Goal: Information Seeking & Learning: Compare options

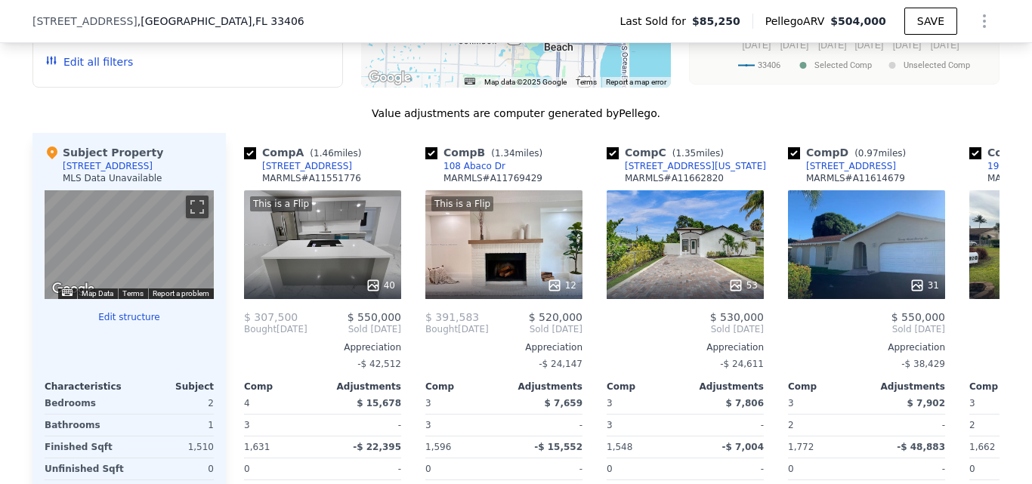
scroll to position [1136, 0]
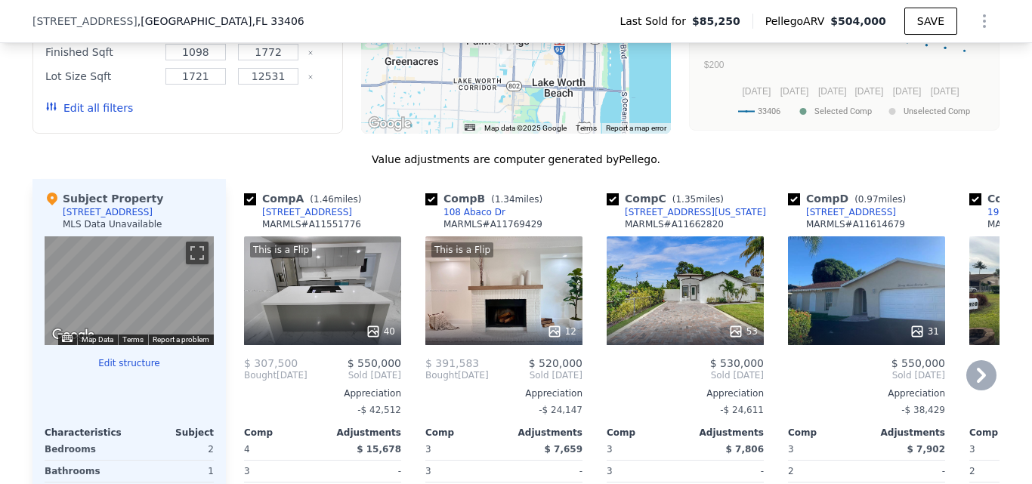
click at [969, 385] on icon at bounding box center [981, 375] width 30 height 30
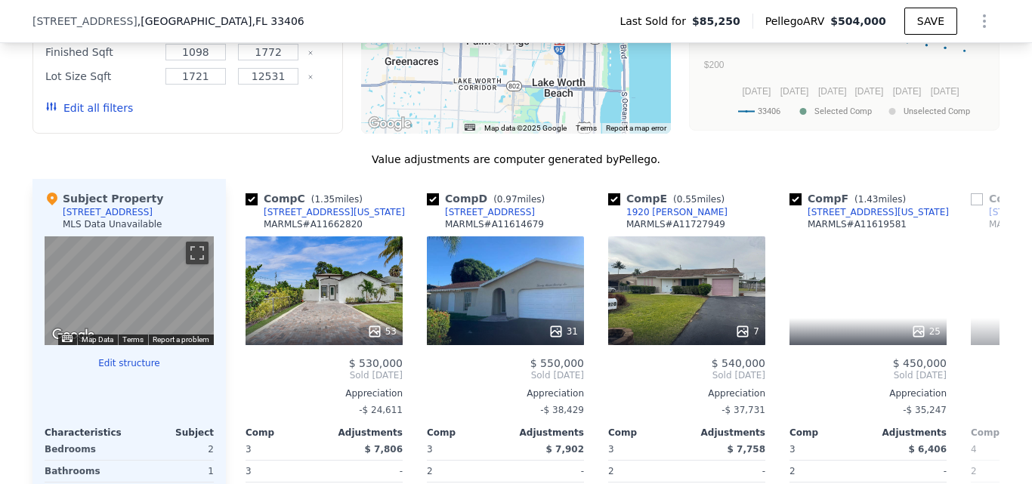
scroll to position [0, 363]
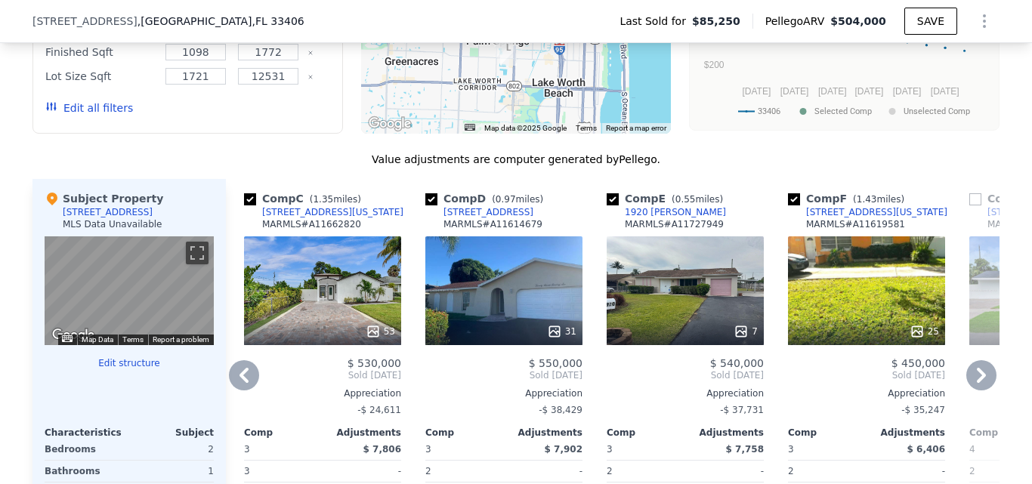
click at [661, 303] on div "7" at bounding box center [685, 290] width 157 height 109
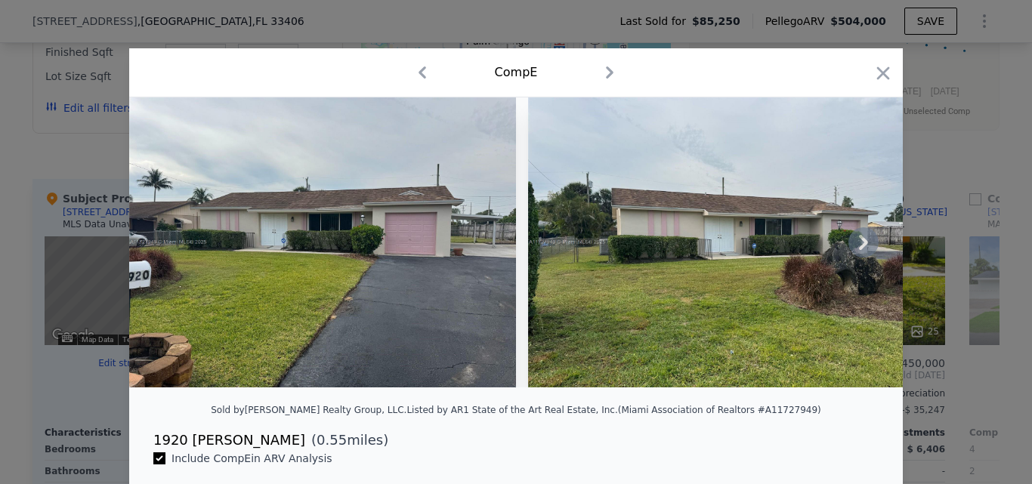
click at [552, 297] on img at bounding box center [721, 242] width 387 height 290
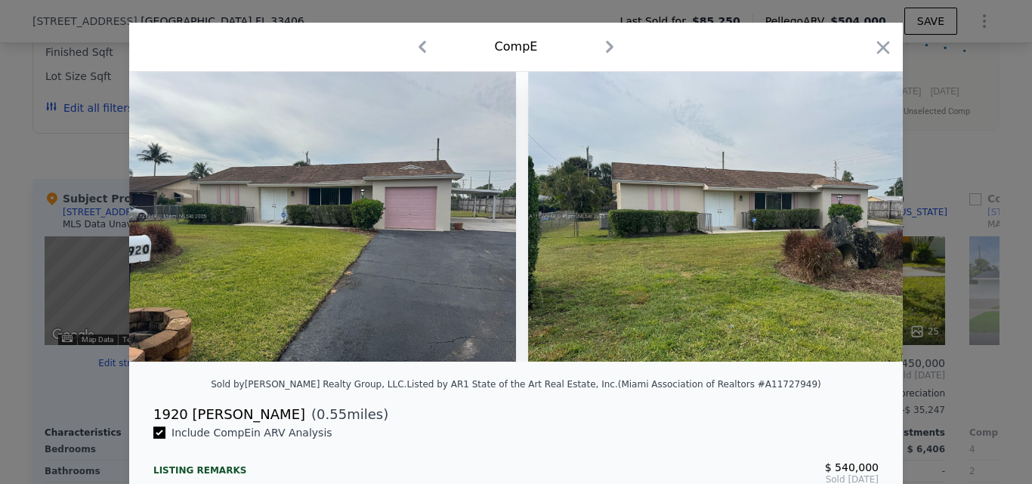
scroll to position [14, 0]
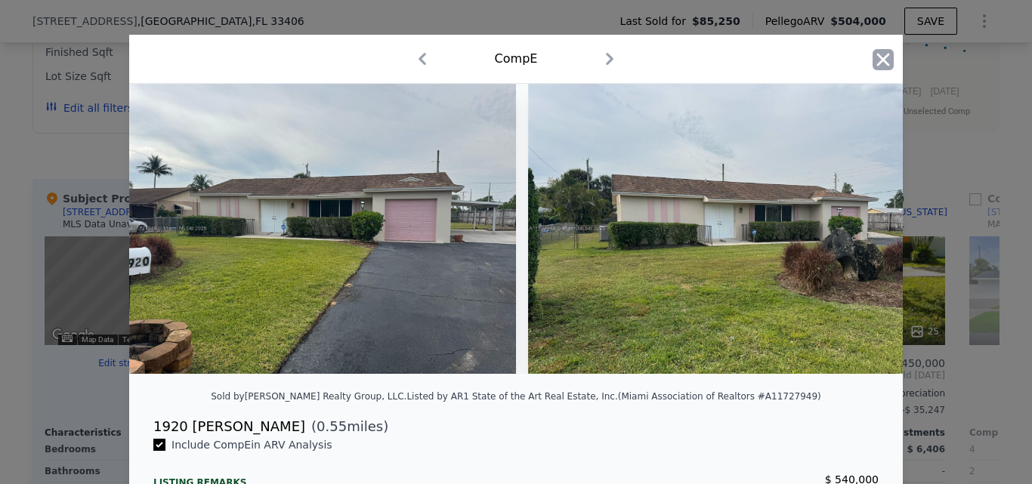
click at [875, 60] on icon "button" at bounding box center [883, 59] width 21 height 21
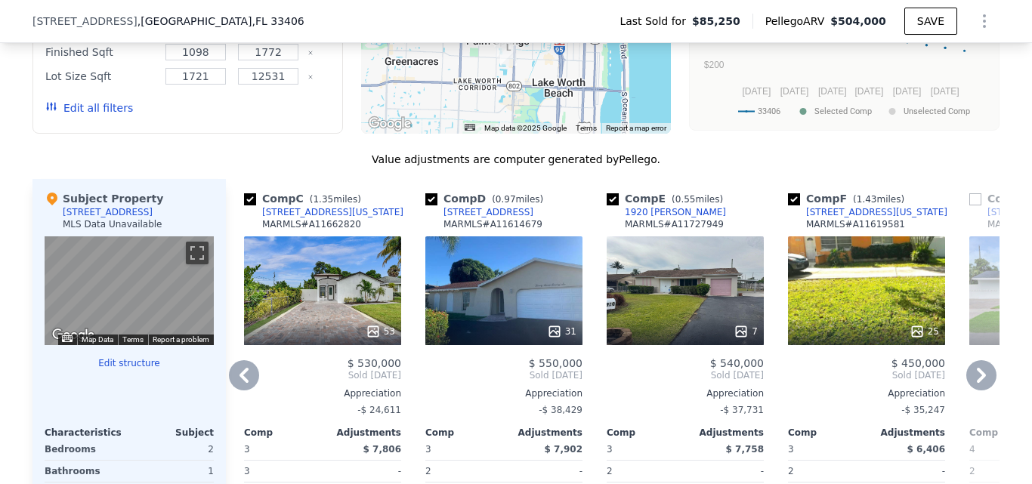
click at [978, 391] on icon at bounding box center [981, 375] width 30 height 30
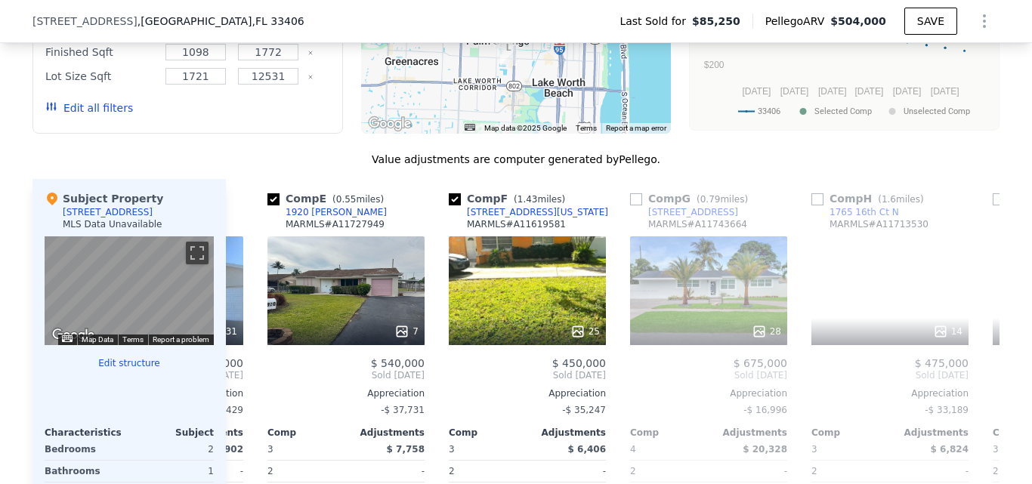
scroll to position [0, 725]
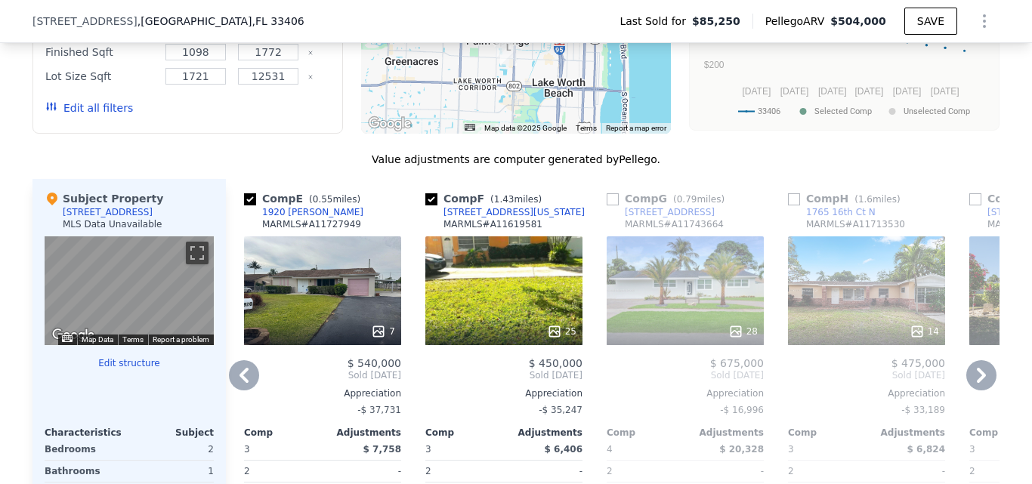
click at [666, 331] on div "28" at bounding box center [685, 290] width 157 height 109
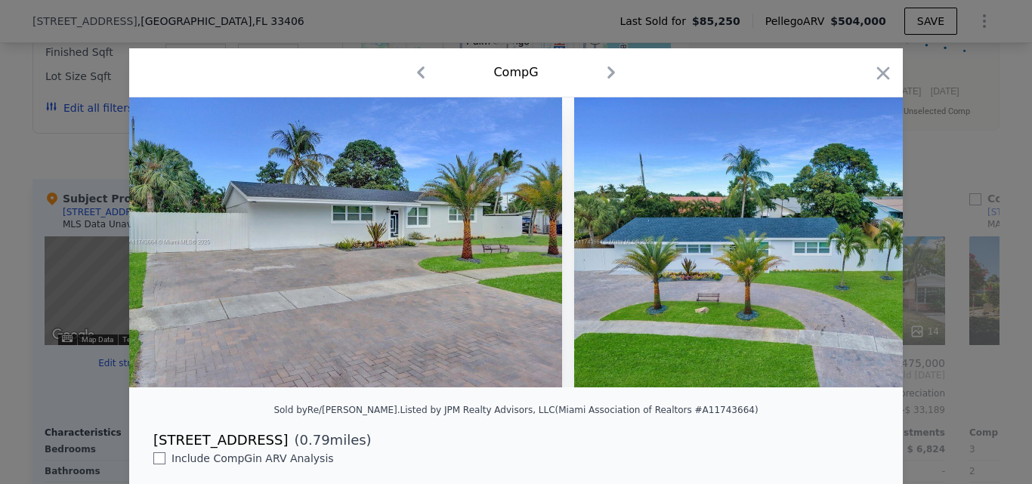
scroll to position [339, 0]
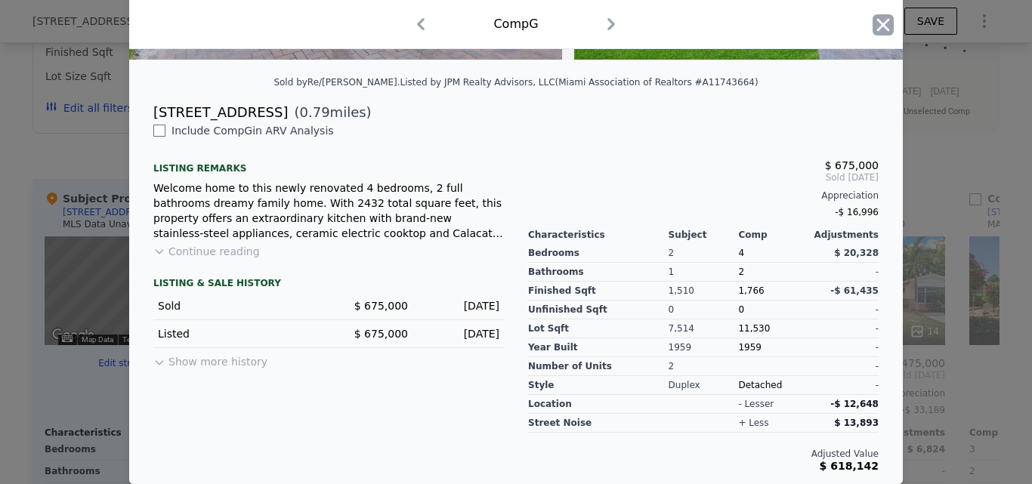
click at [882, 28] on icon "button" at bounding box center [883, 24] width 21 height 21
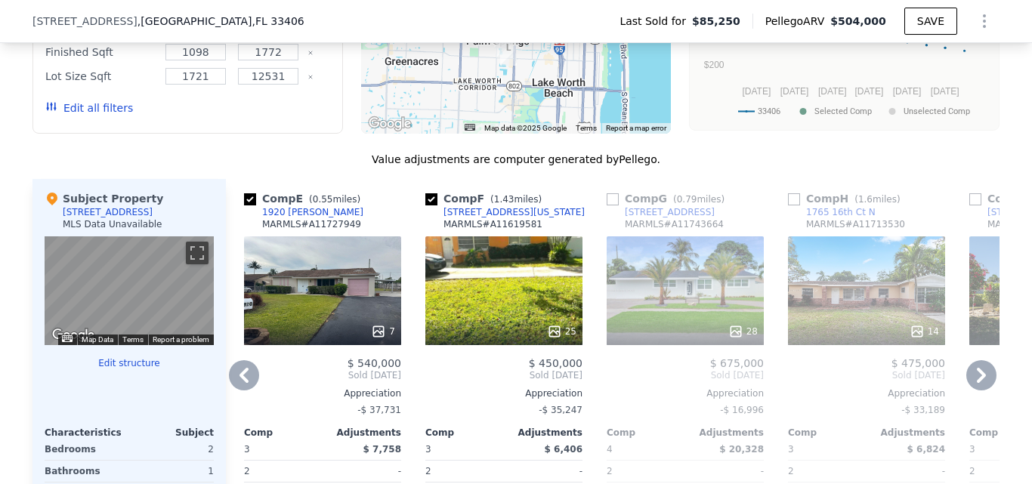
click at [305, 344] on div at bounding box center [322, 331] width 157 height 27
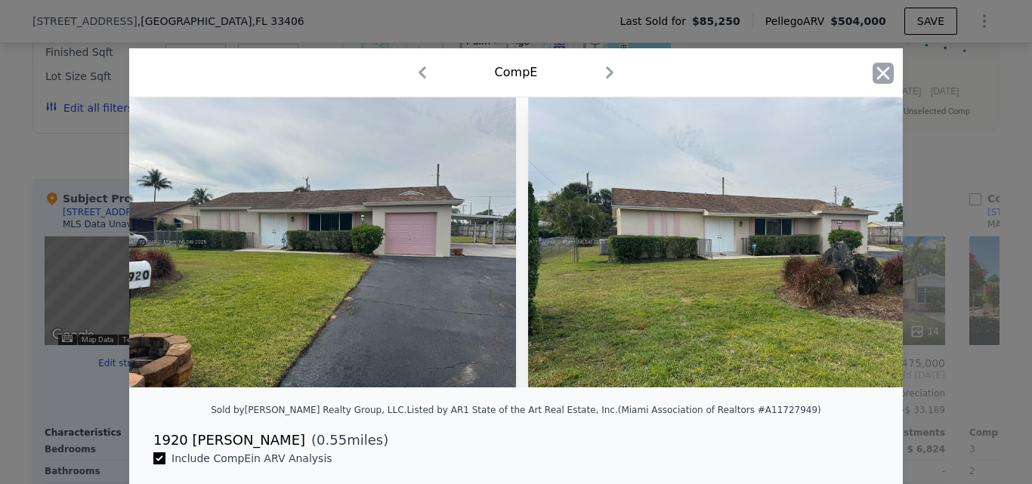
click at [877, 74] on icon "button" at bounding box center [883, 72] width 13 height 13
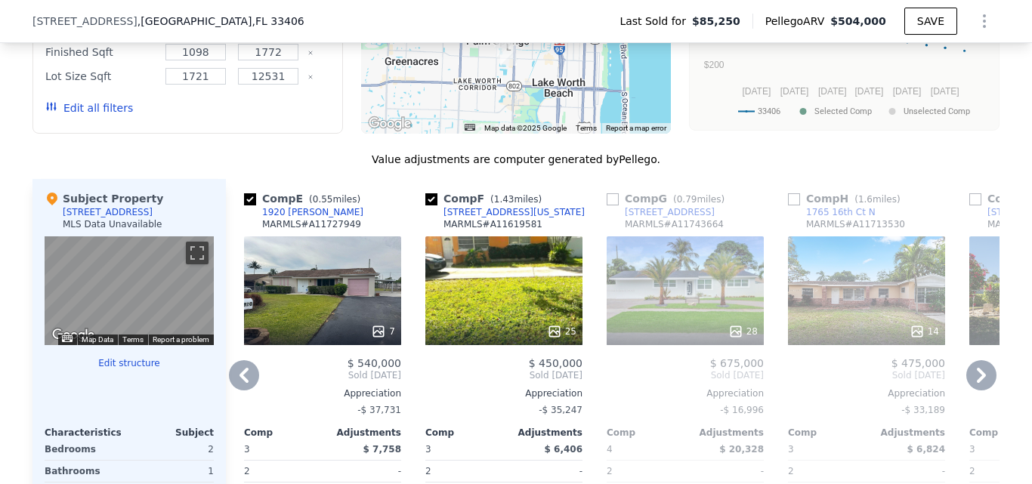
click at [978, 390] on icon at bounding box center [981, 375] width 30 height 30
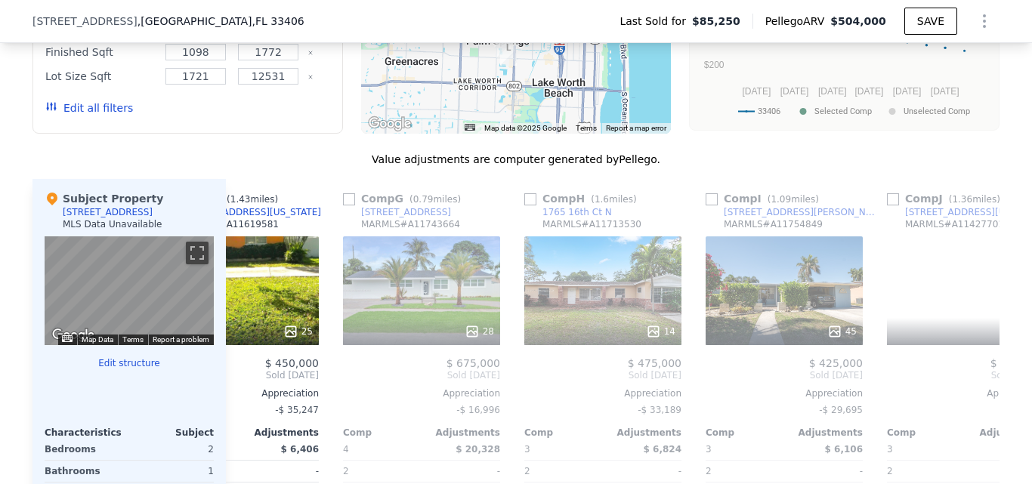
scroll to position [0, 1088]
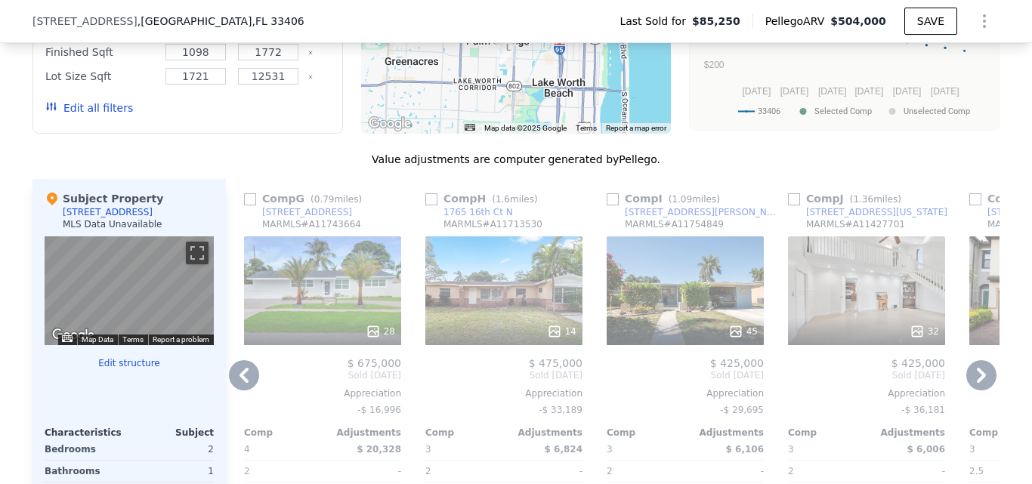
click at [978, 390] on icon at bounding box center [981, 375] width 30 height 30
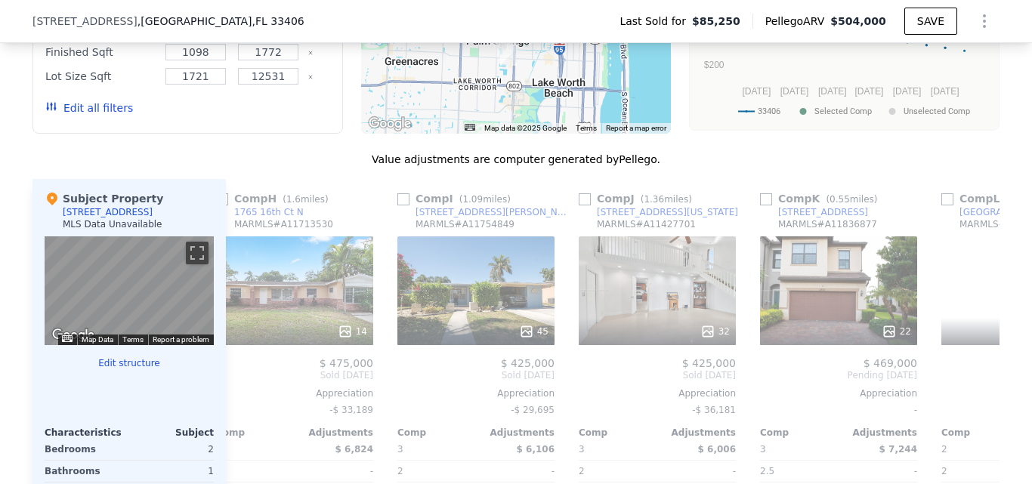
scroll to position [0, 1439]
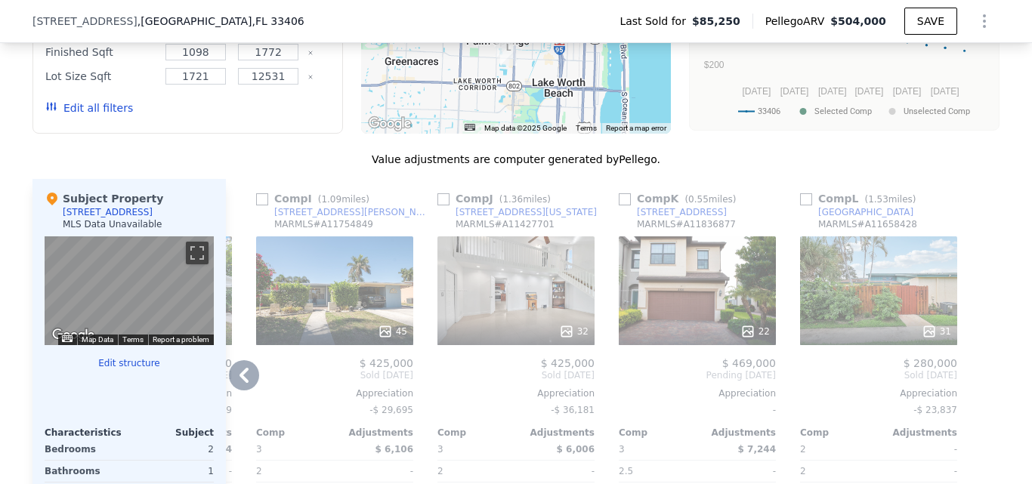
click at [688, 323] on div "22" at bounding box center [697, 290] width 157 height 109
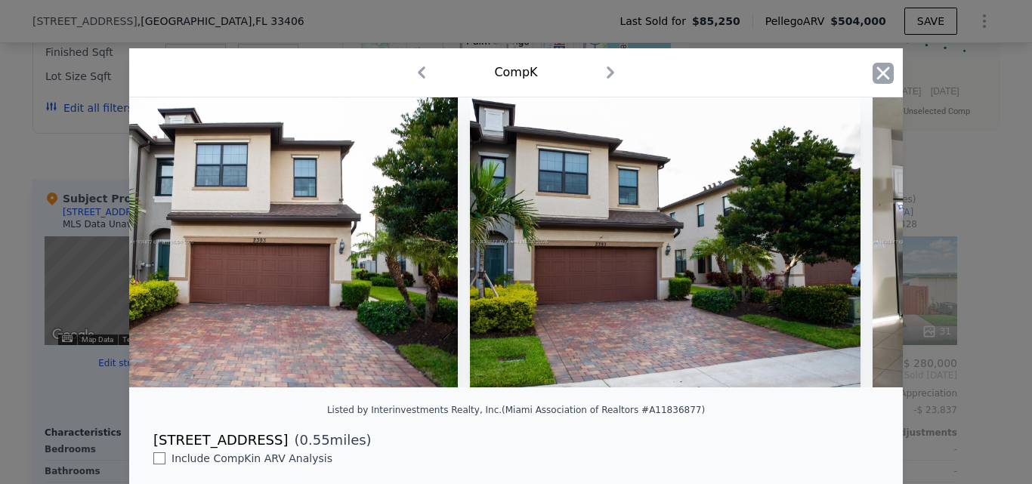
click at [874, 83] on icon "button" at bounding box center [883, 73] width 21 height 21
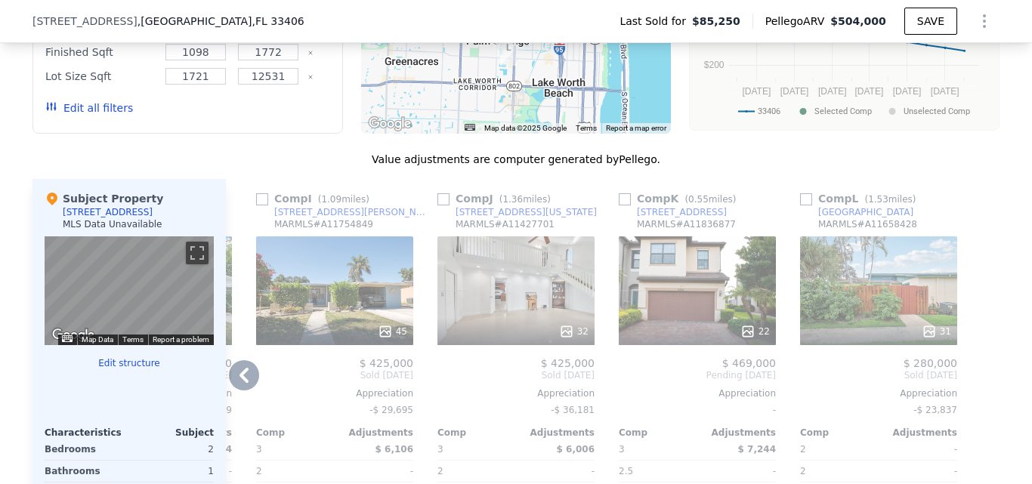
click at [242, 391] on icon at bounding box center [244, 375] width 30 height 30
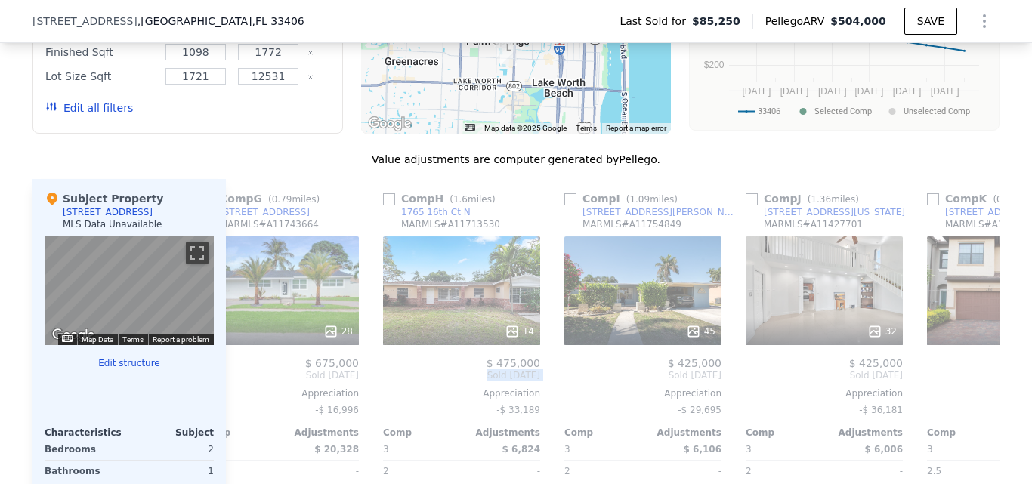
click at [242, 398] on div "Comp A ( 1.46 miles) [STREET_ADDRESS][GEOGRAPHIC_DATA] # A11551776 This is a Fl…" at bounding box center [613, 433] width 774 height 508
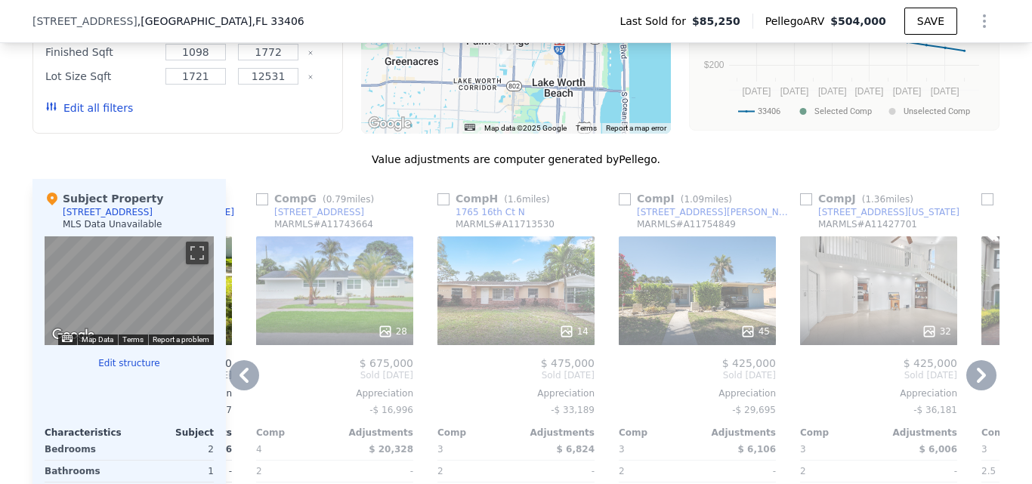
click at [231, 391] on icon at bounding box center [244, 375] width 30 height 30
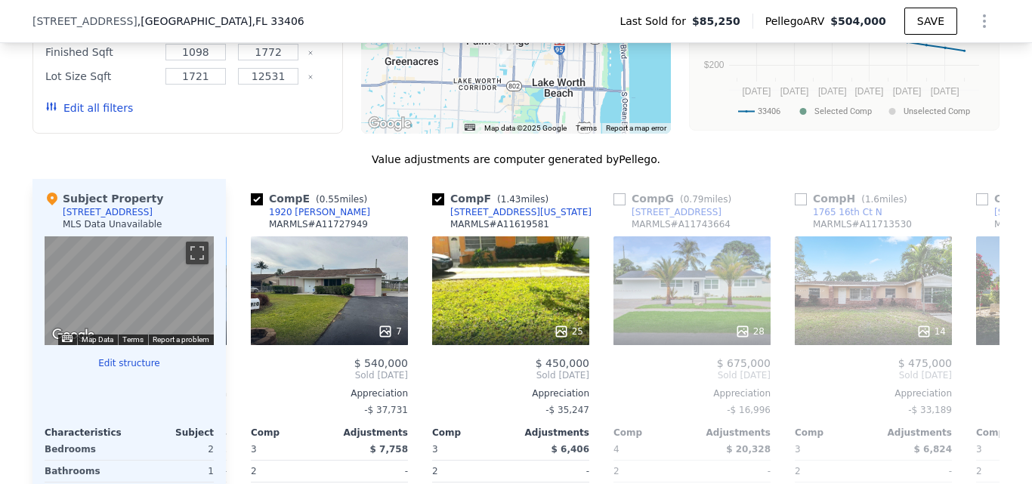
scroll to position [0, 713]
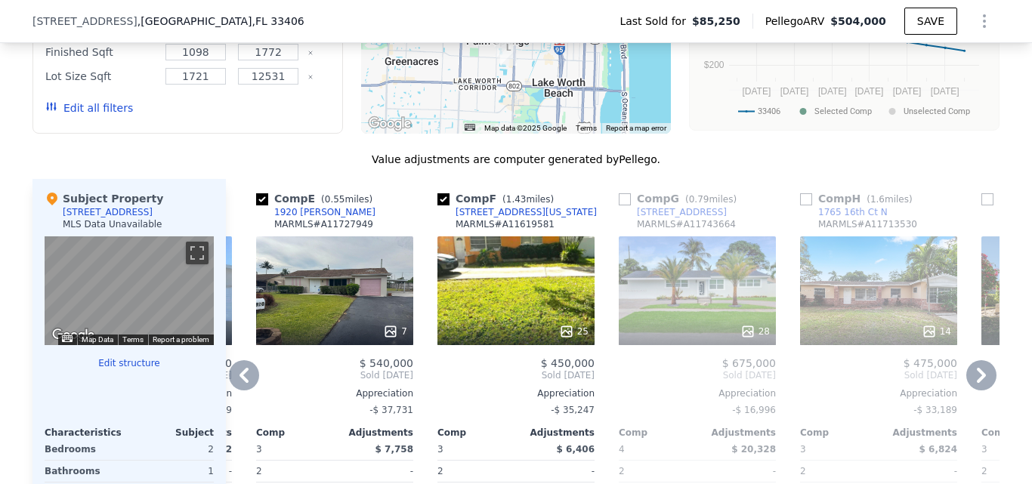
click at [236, 391] on icon at bounding box center [244, 375] width 30 height 30
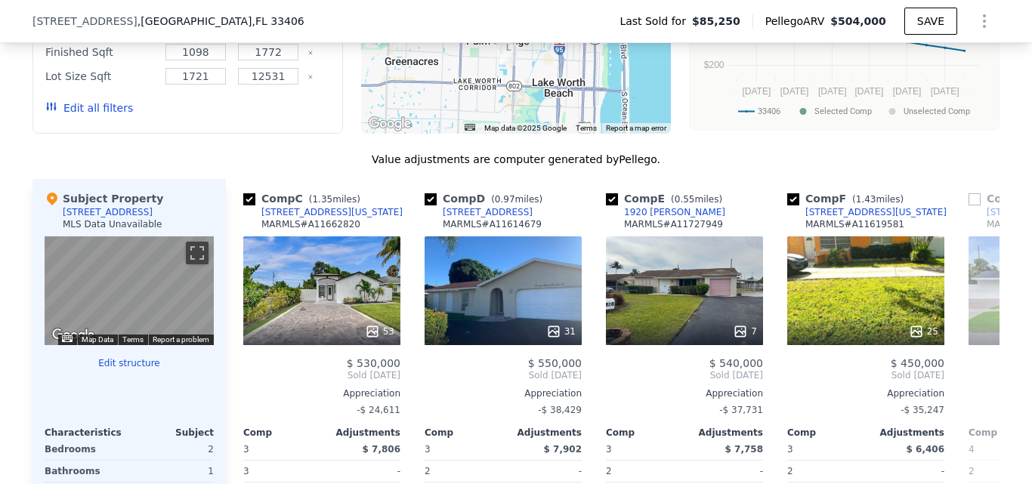
scroll to position [0, 351]
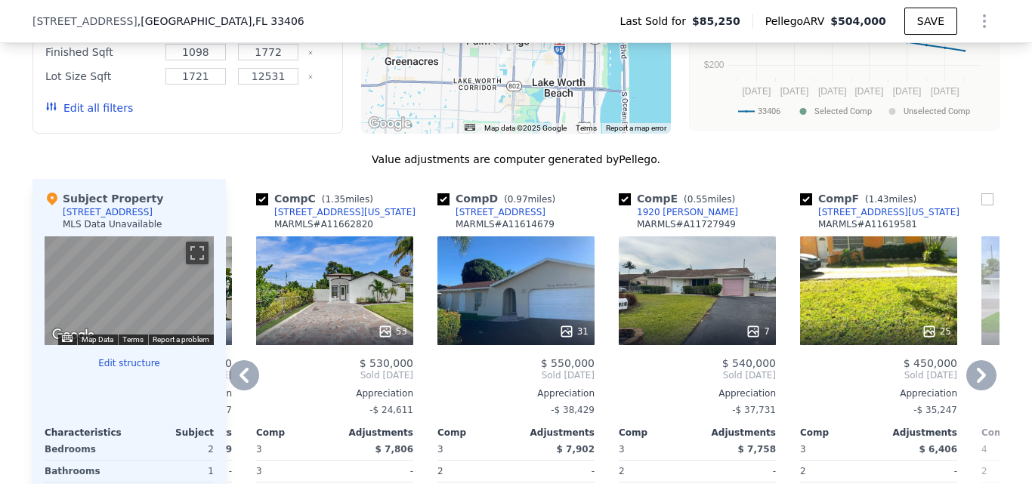
click at [668, 218] on div "1920 [PERSON_NAME]" at bounding box center [687, 212] width 101 height 12
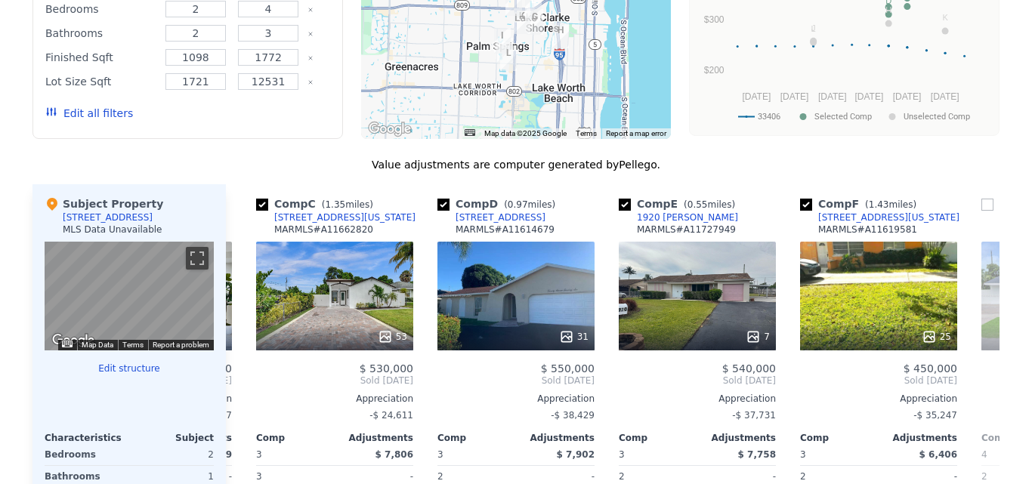
scroll to position [0, 0]
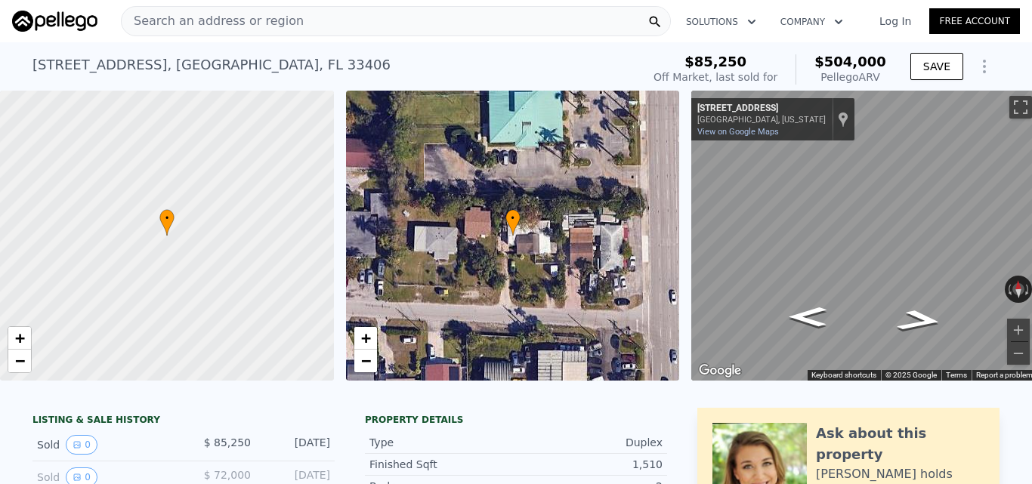
click at [195, 73] on div "[STREET_ADDRESS]" at bounding box center [211, 64] width 358 height 21
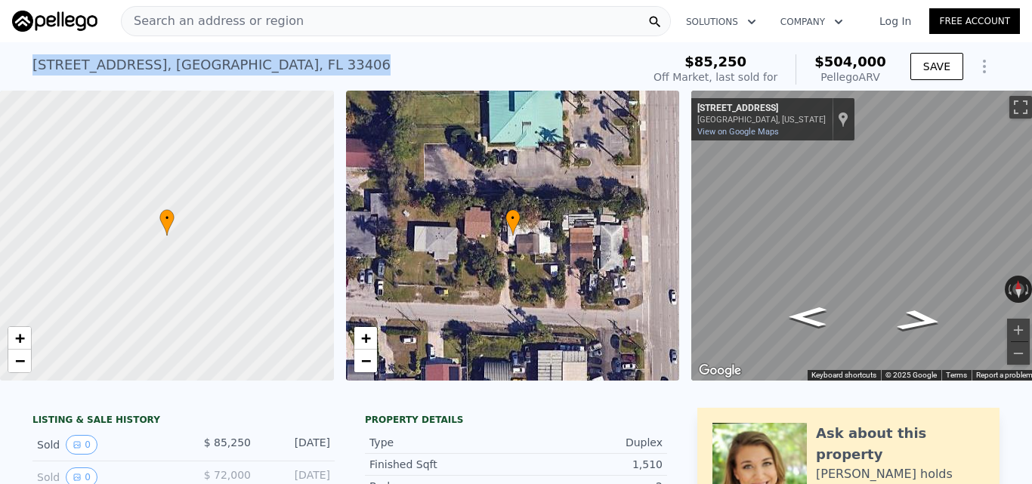
click at [195, 73] on div "[STREET_ADDRESS]" at bounding box center [211, 64] width 358 height 21
copy div "[STREET_ADDRESS] Sold [DATE] for $85,250 (~ARV $504k )"
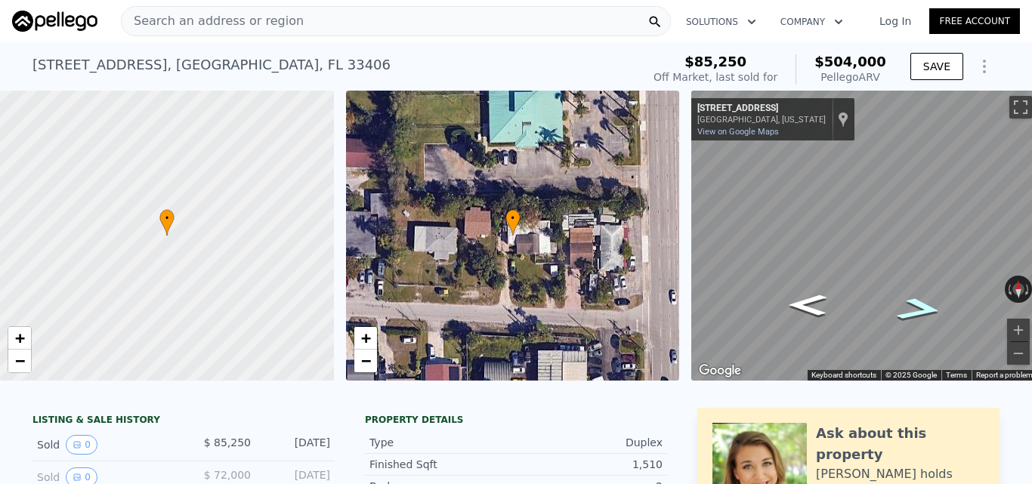
click at [931, 309] on icon "Go East, Floweva St" at bounding box center [919, 309] width 85 height 34
click at [931, 309] on icon "Go East, Floweva St" at bounding box center [921, 306] width 69 height 30
click at [931, 309] on icon "Go East, Floweva St" at bounding box center [921, 305] width 70 height 30
click at [924, 316] on icon "Go East, Floweva St" at bounding box center [918, 312] width 93 height 36
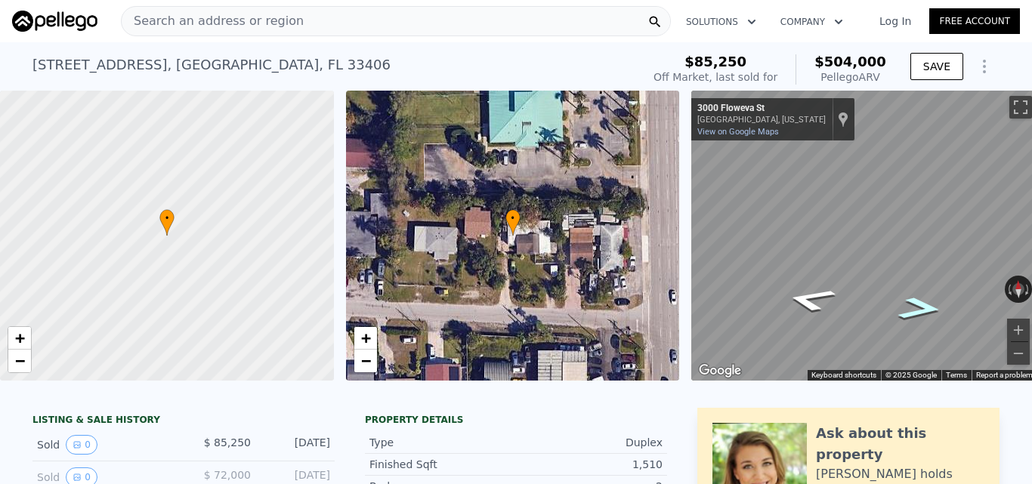
click at [924, 316] on icon "Go East, FL-807" at bounding box center [920, 308] width 82 height 33
click at [829, 304] on icon "Go West, Floweva St" at bounding box center [809, 302] width 82 height 33
click at [823, 306] on icon "Go West, Floweva St" at bounding box center [810, 300] width 93 height 36
click at [823, 306] on icon "Go West, Floweva St" at bounding box center [808, 306] width 70 height 30
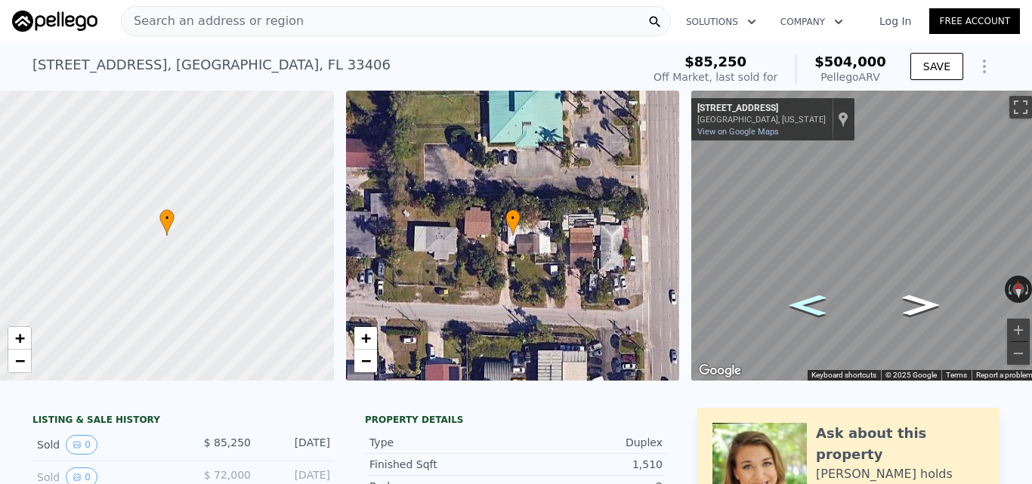
click at [823, 306] on icon "Go West, Floweva St" at bounding box center [808, 305] width 69 height 30
click at [823, 306] on icon "Go West, Floweva St" at bounding box center [808, 302] width 85 height 34
click at [806, 317] on icon "Go West, Floweva St" at bounding box center [812, 312] width 99 height 35
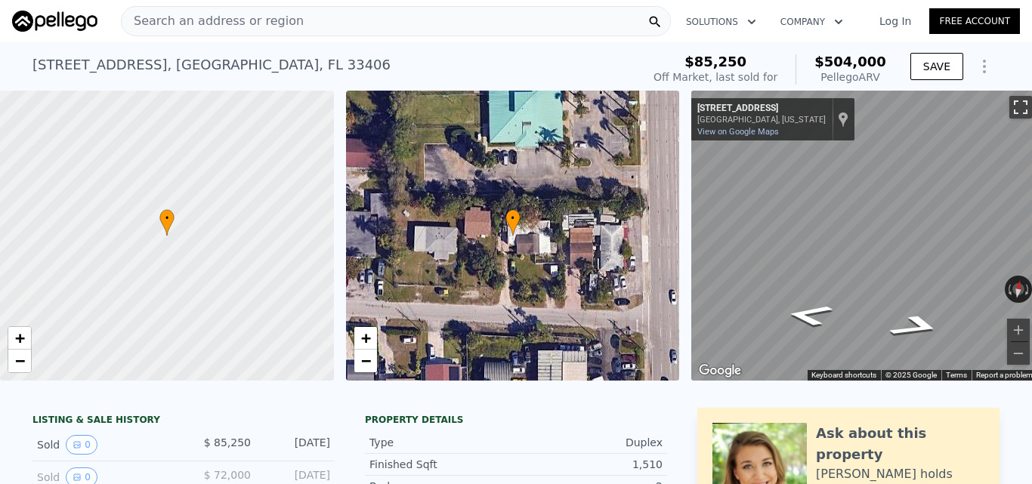
click at [1012, 104] on button "Toggle fullscreen view" at bounding box center [1020, 107] width 23 height 23
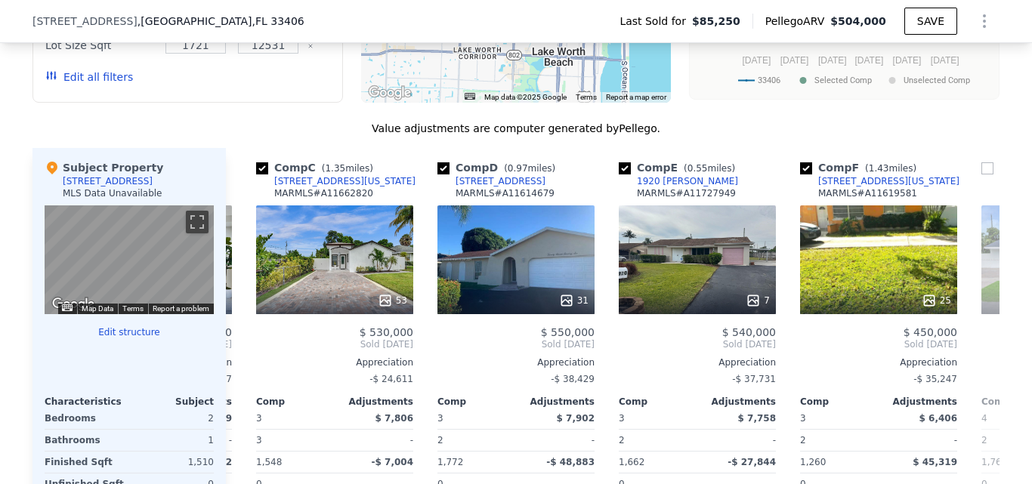
scroll to position [1182, 0]
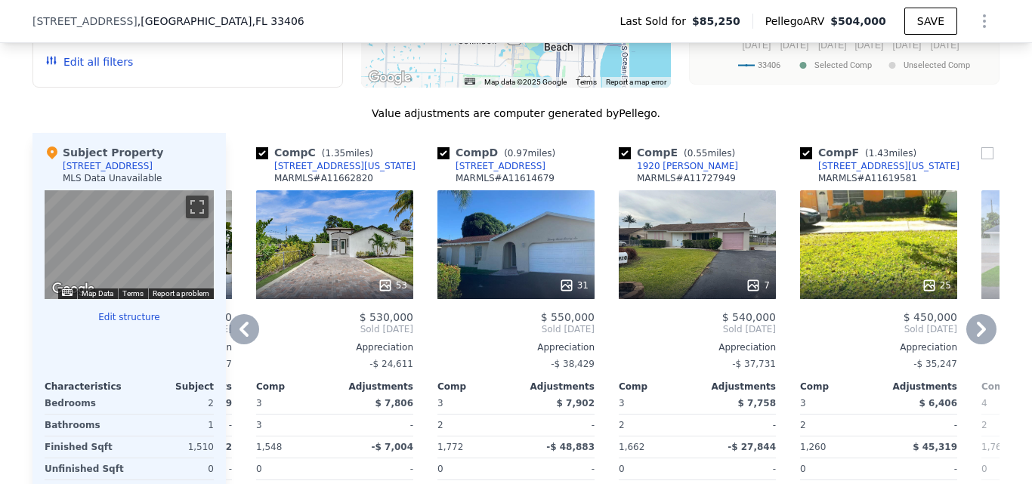
click at [233, 345] on icon at bounding box center [244, 329] width 30 height 30
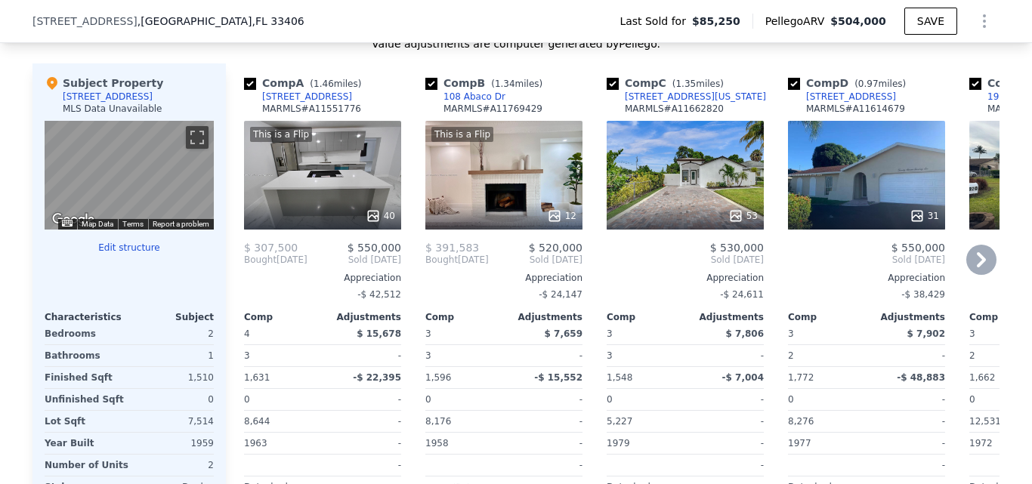
scroll to position [1259, 0]
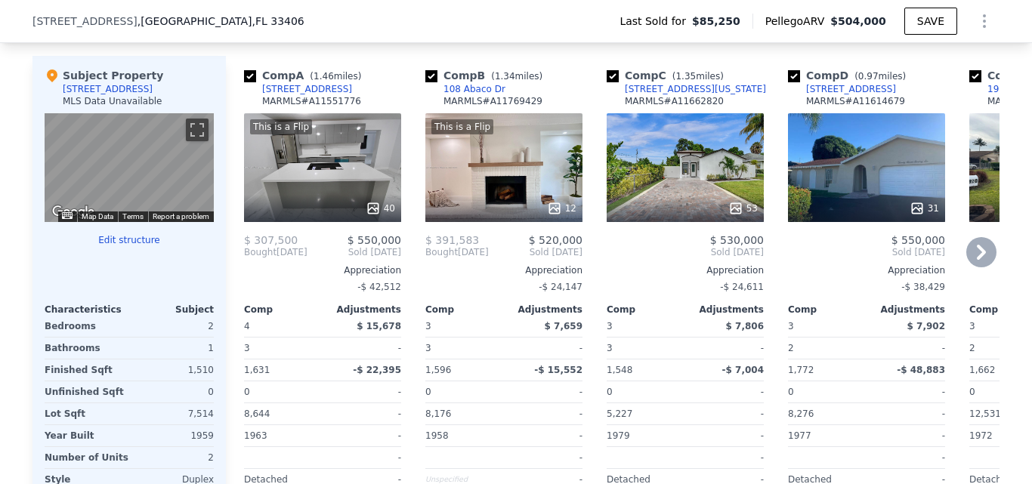
click at [972, 267] on icon at bounding box center [981, 252] width 30 height 30
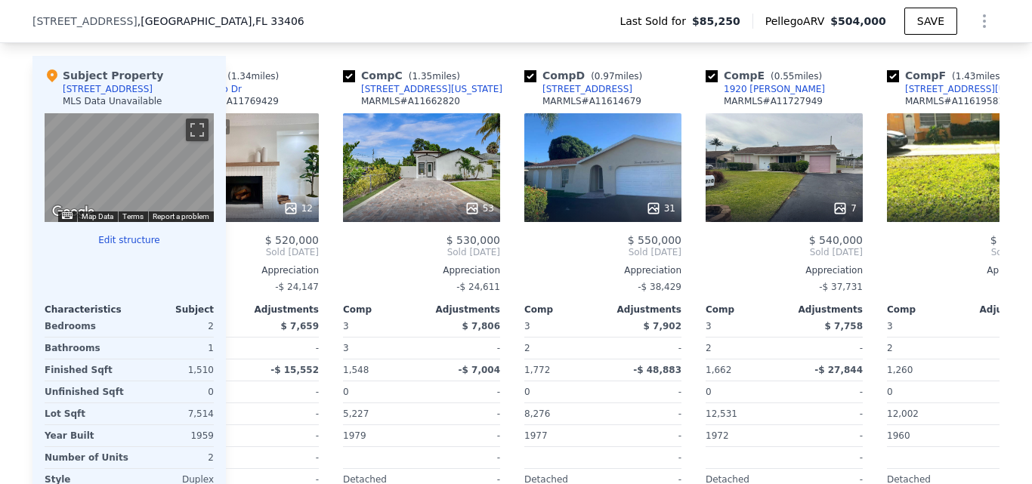
scroll to position [0, 363]
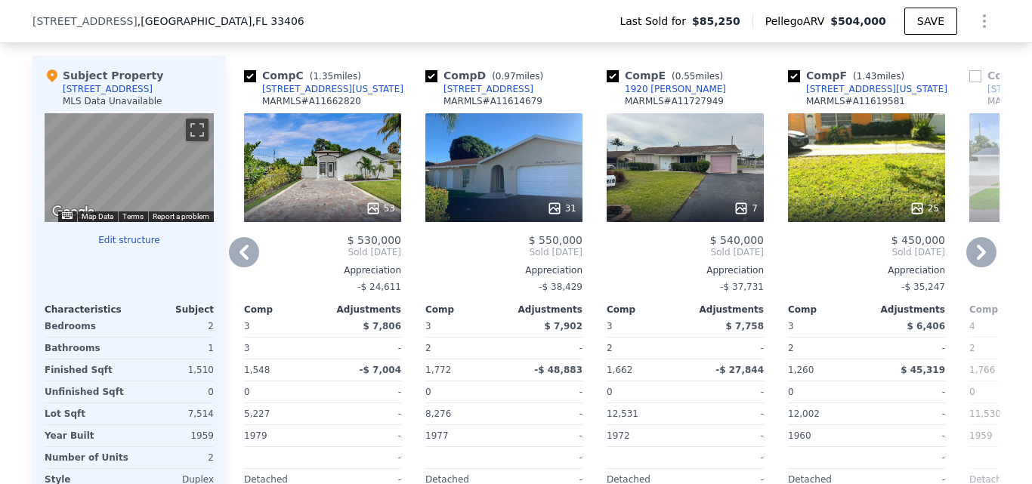
click at [973, 267] on icon at bounding box center [981, 252] width 30 height 30
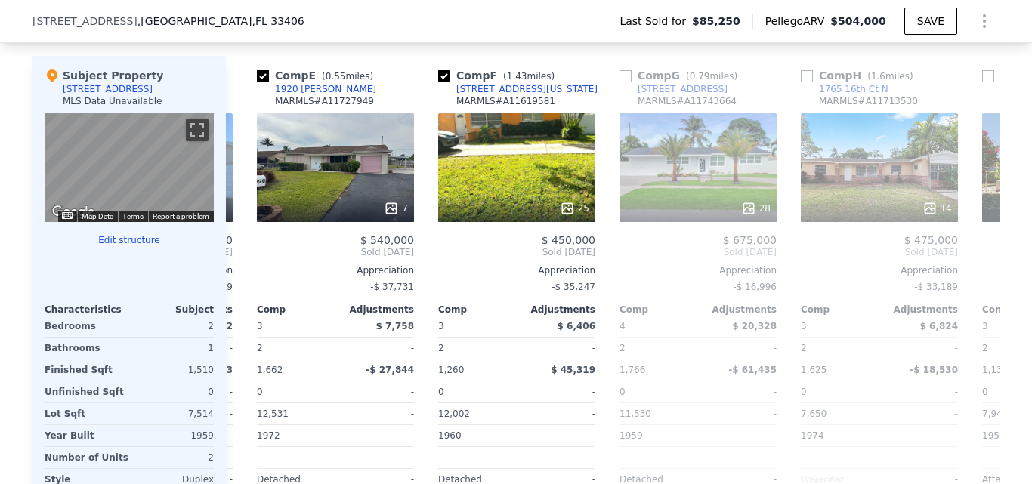
scroll to position [0, 725]
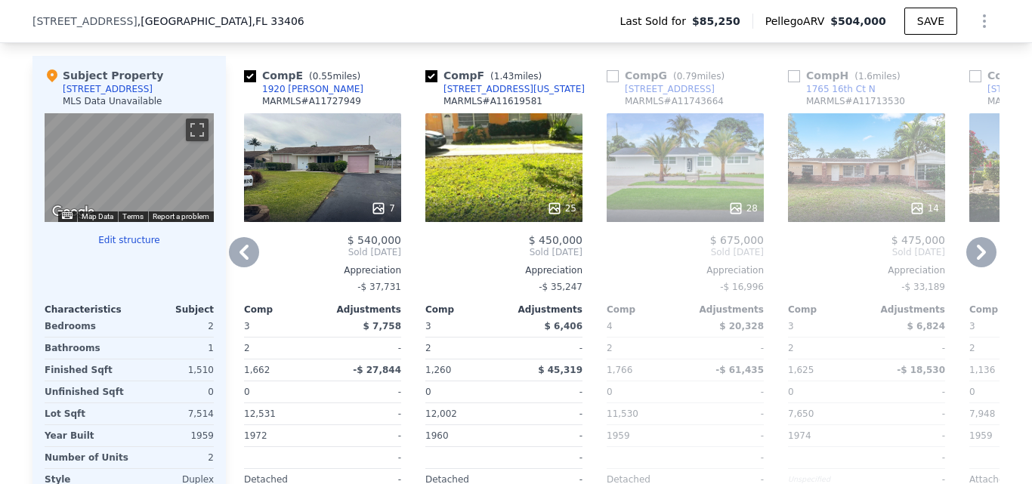
click at [302, 181] on div "7" at bounding box center [322, 167] width 157 height 109
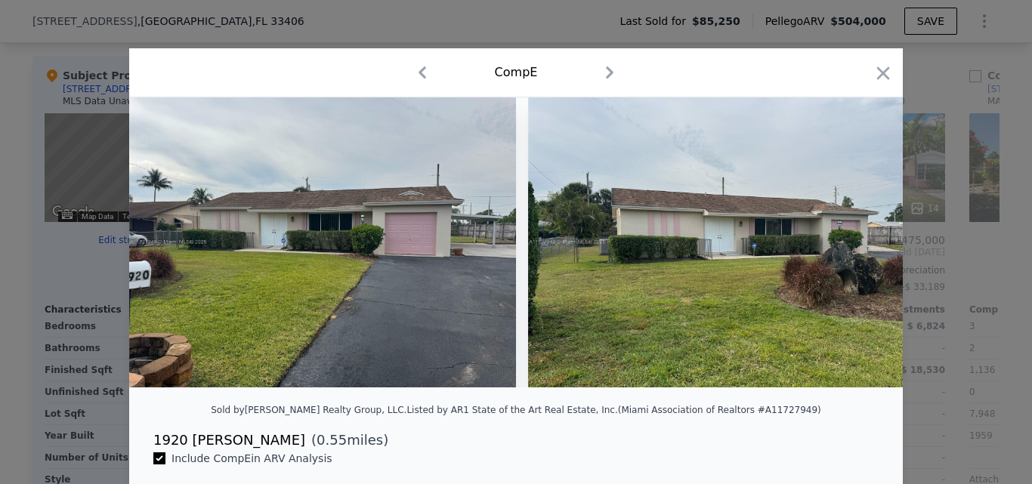
click at [777, 173] on img at bounding box center [721, 242] width 387 height 290
click at [877, 74] on icon "button" at bounding box center [883, 72] width 13 height 13
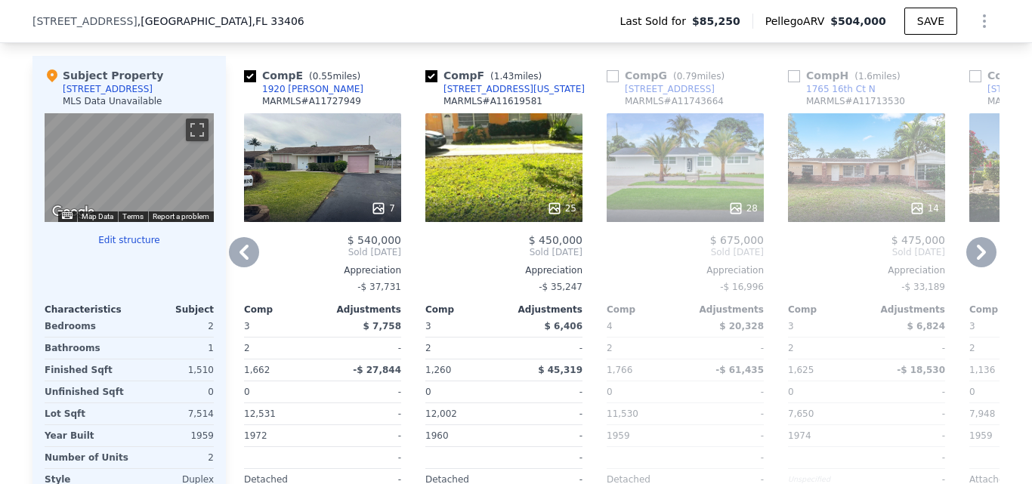
click at [292, 95] on div "1920 [PERSON_NAME]" at bounding box center [312, 89] width 101 height 12
click at [643, 184] on div "28" at bounding box center [685, 167] width 157 height 109
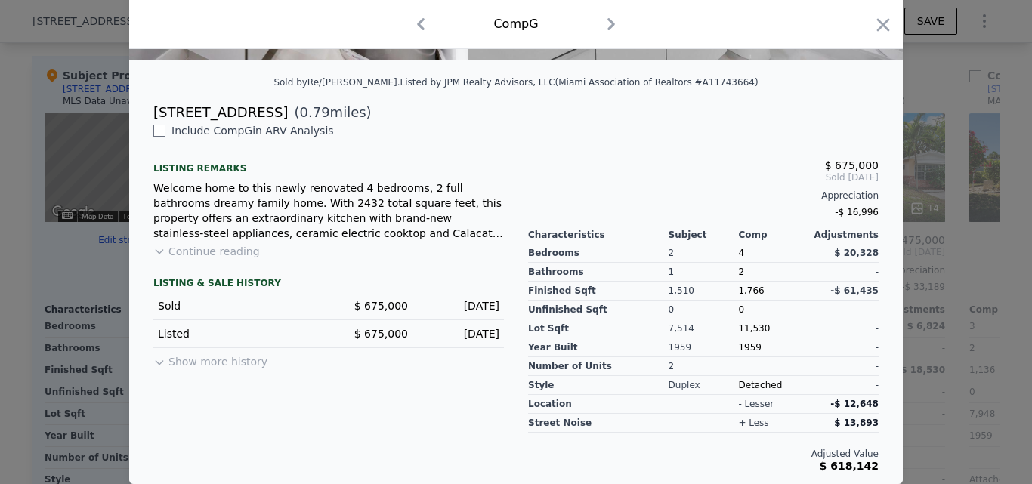
scroll to position [22, 0]
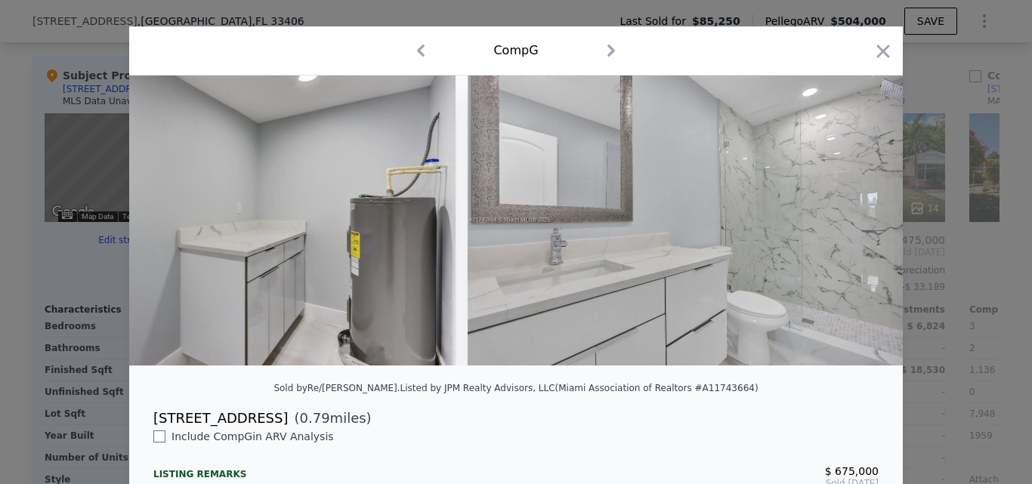
click at [58, 43] on div at bounding box center [516, 242] width 1032 height 484
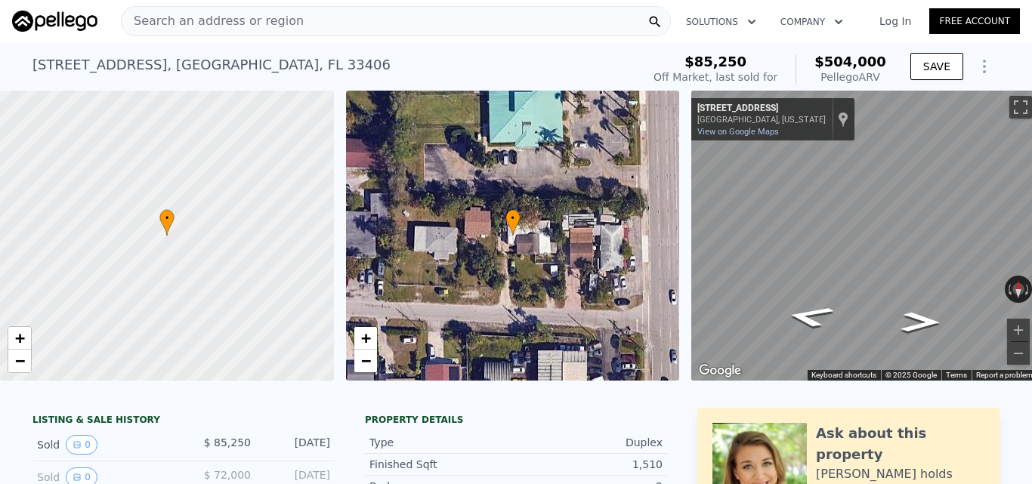
click at [361, 27] on div "Search an address or region" at bounding box center [396, 21] width 550 height 30
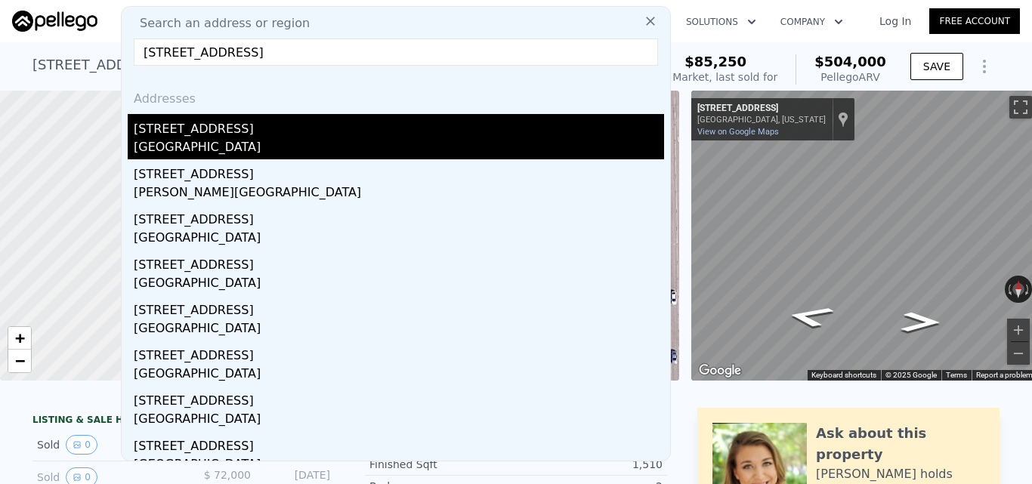
type input "[STREET_ADDRESS]"
click at [175, 152] on div "[GEOGRAPHIC_DATA]" at bounding box center [399, 148] width 530 height 21
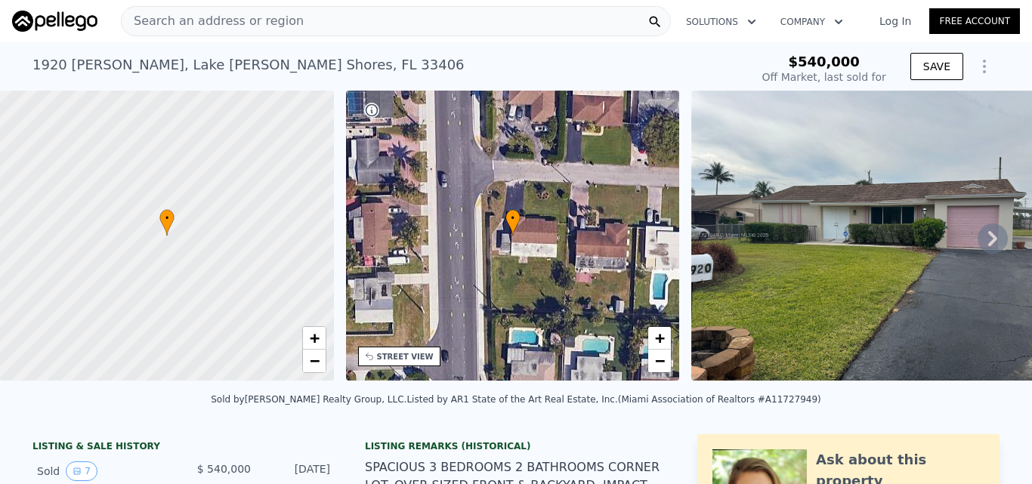
click at [139, 61] on div "1920 Laurel Ln , Lake Clarke Shores , FL 33406" at bounding box center [248, 64] width 432 height 21
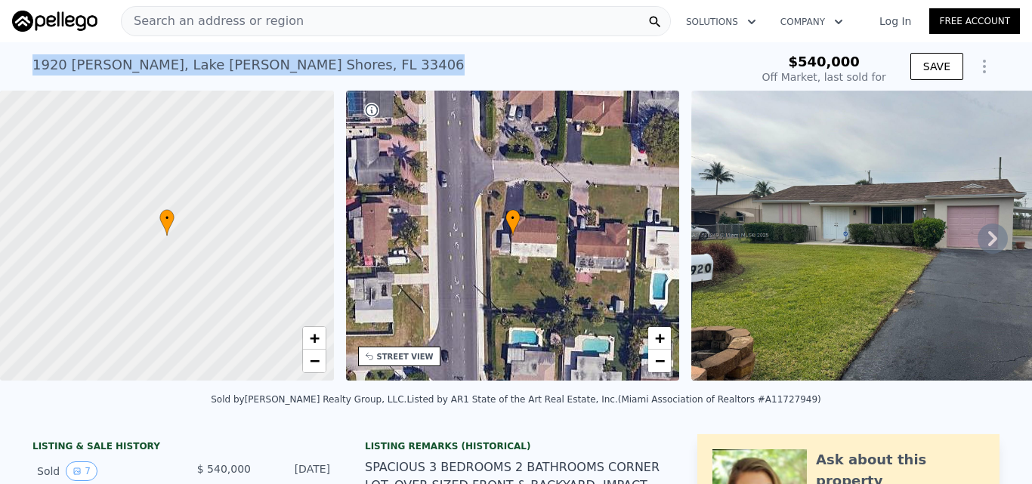
click at [139, 61] on div "1920 Laurel Ln , Lake Clarke Shores , FL 33406" at bounding box center [248, 64] width 432 height 21
copy div "1920 Laurel Ln , Lake Clarke Shores , FL 33406 Sold Apr 2025 for $540k"
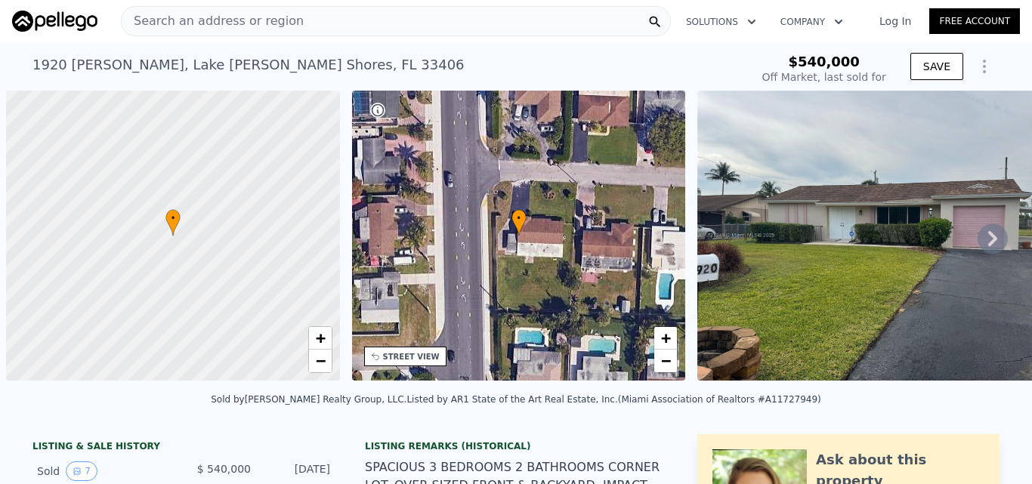
scroll to position [0, 6]
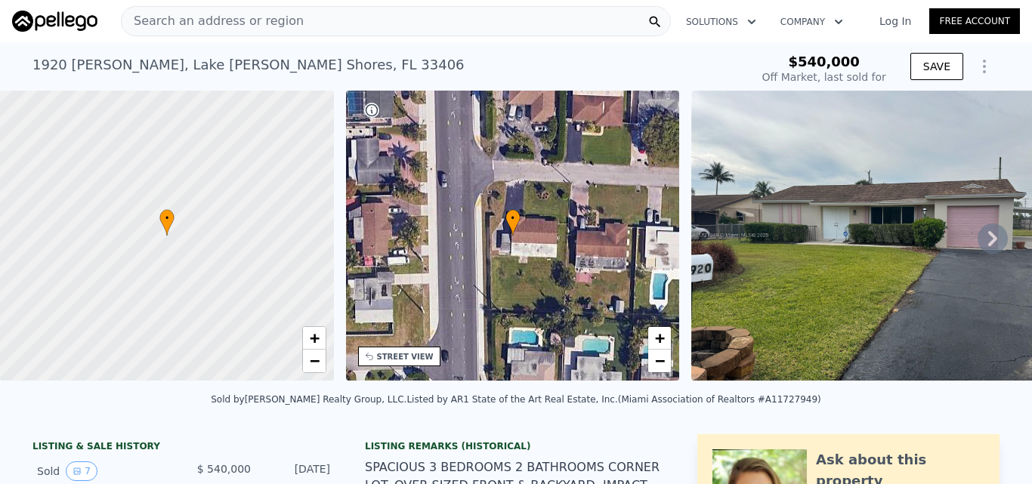
click at [177, 45] on div "1920 Laurel Ln , Lake Clarke Shores , FL 33406 Sold Apr 2025 for $540k $540,000…" at bounding box center [515, 66] width 967 height 48
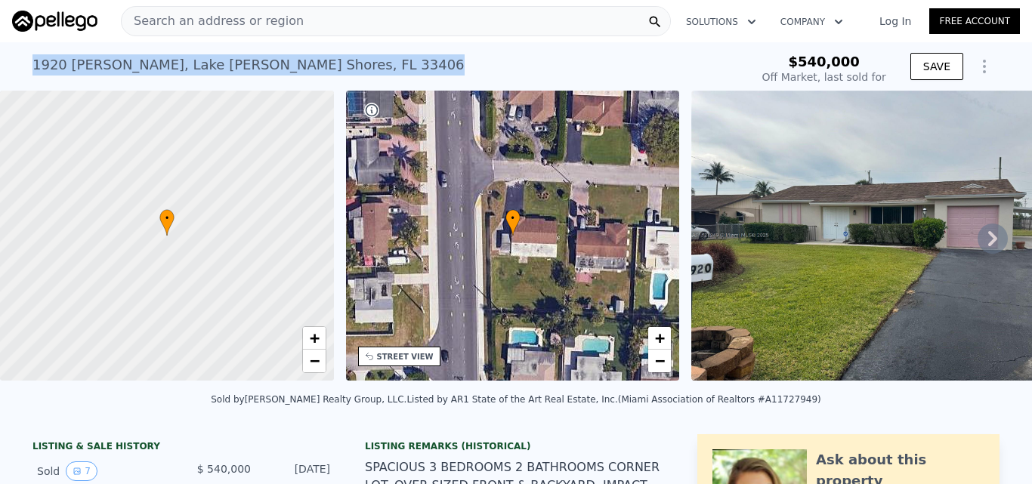
click at [177, 45] on div "1920 Laurel Ln , Lake Clarke Shores , FL 33406 Sold Apr 2025 for $540k $540,000…" at bounding box center [515, 66] width 967 height 48
type input "$ 666,000"
type input "$ 50,185"
copy div "1920 Laurel Ln , Lake Clarke Shores , FL 33406 Sold Apr 2025 for $540k"
